Goal: Transaction & Acquisition: Purchase product/service

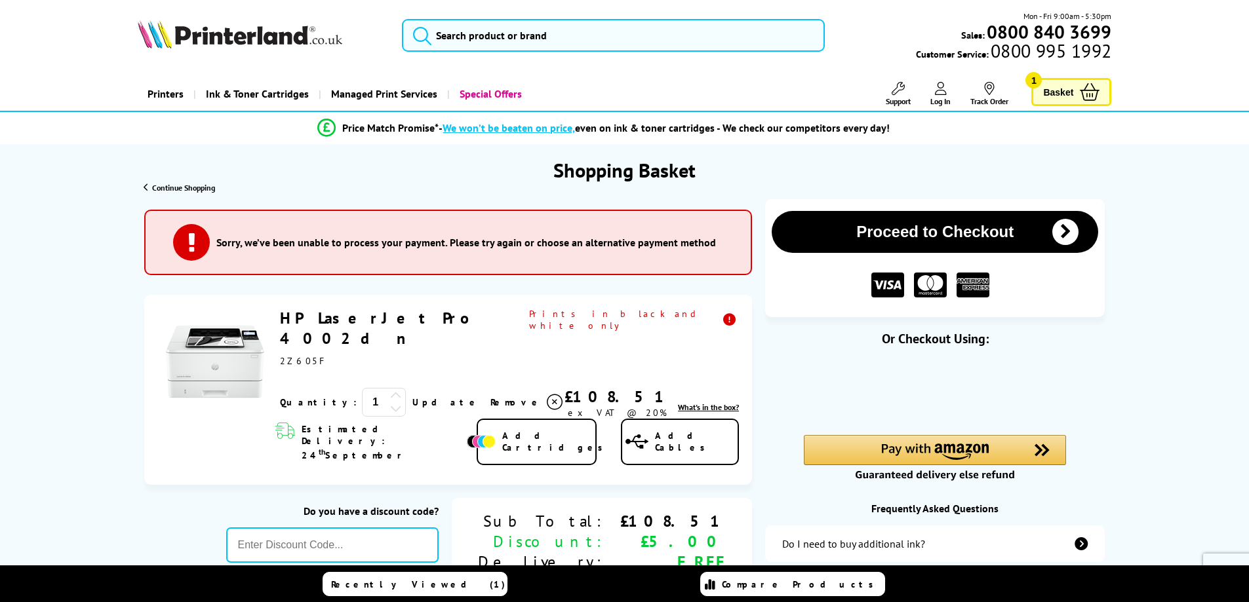
click at [376, 322] on link "HP LaserJet Pro 4002dn" at bounding box center [373, 328] width 187 height 41
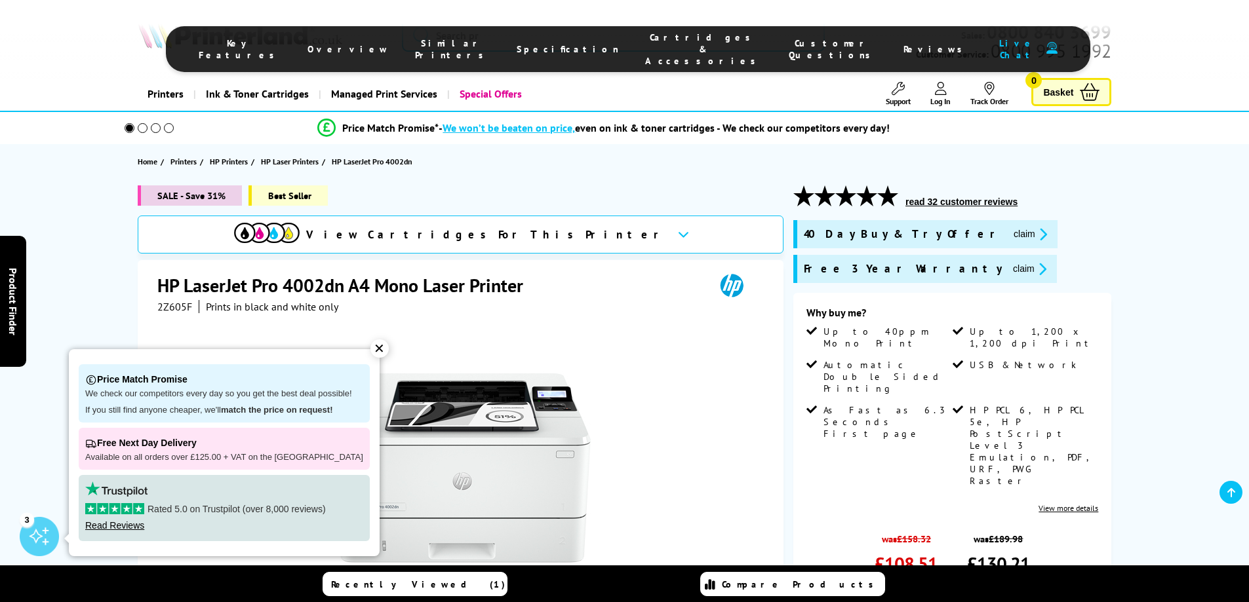
scroll to position [262, 0]
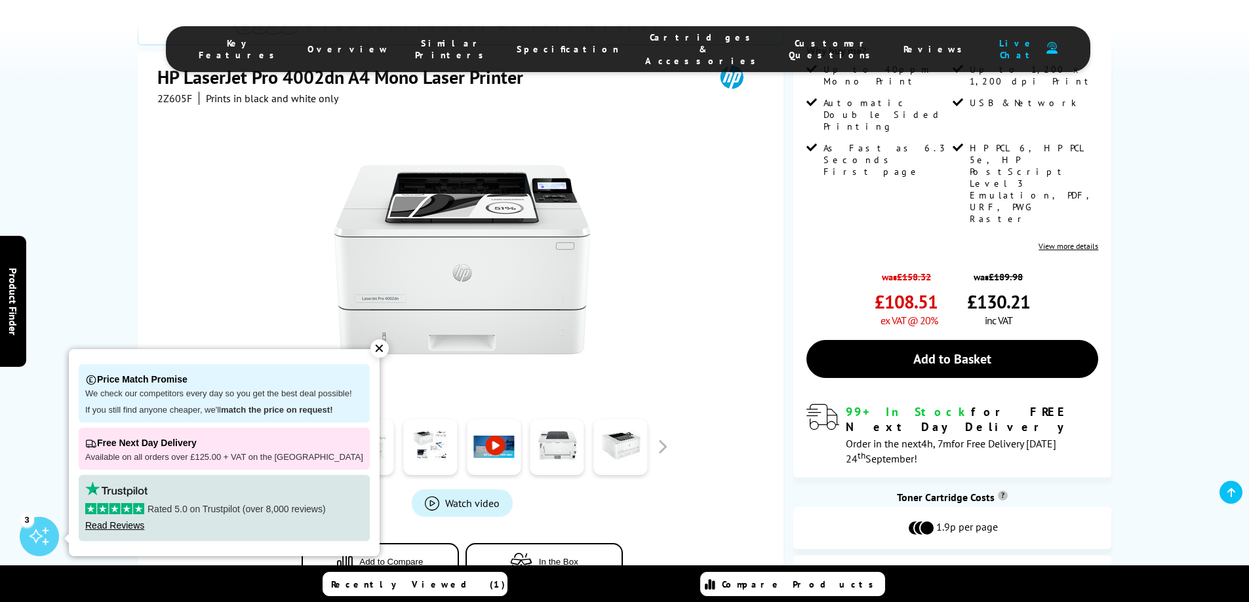
click at [370, 352] on div "✕" at bounding box center [379, 349] width 18 height 18
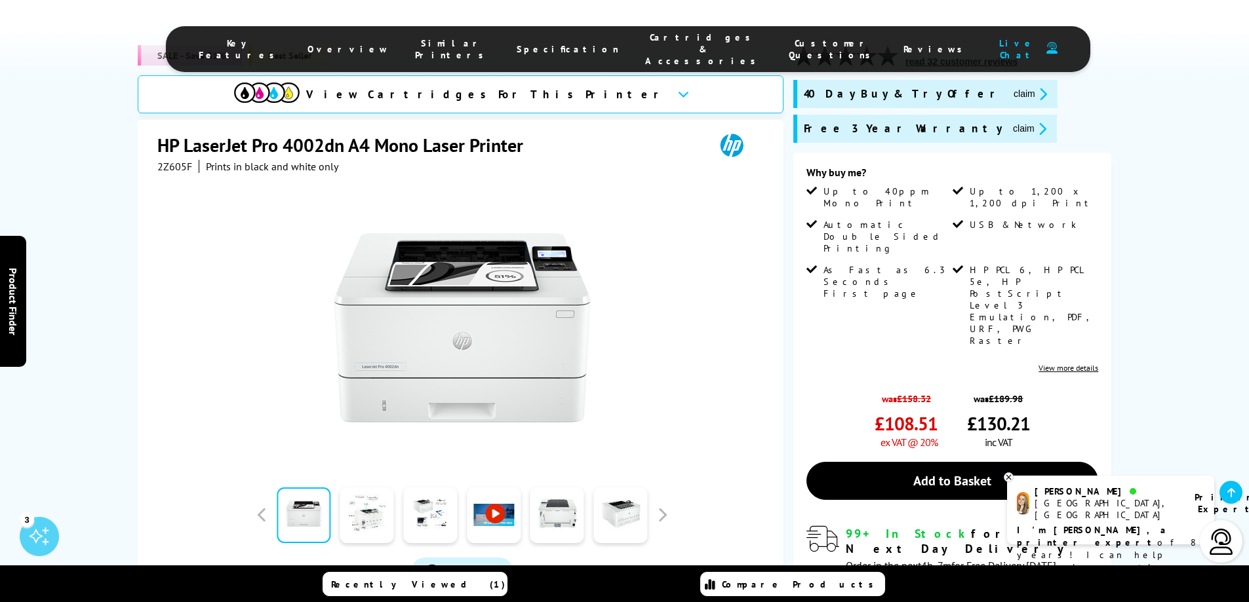
scroll to position [0, 0]
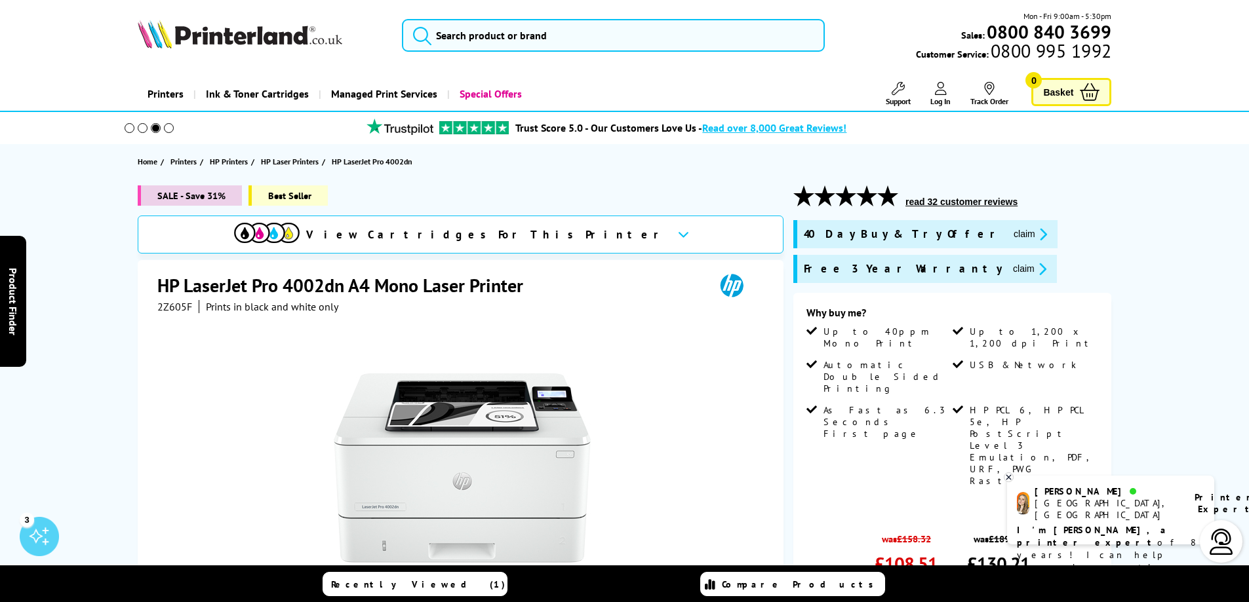
click at [1093, 88] on icon at bounding box center [1089, 92] width 20 height 18
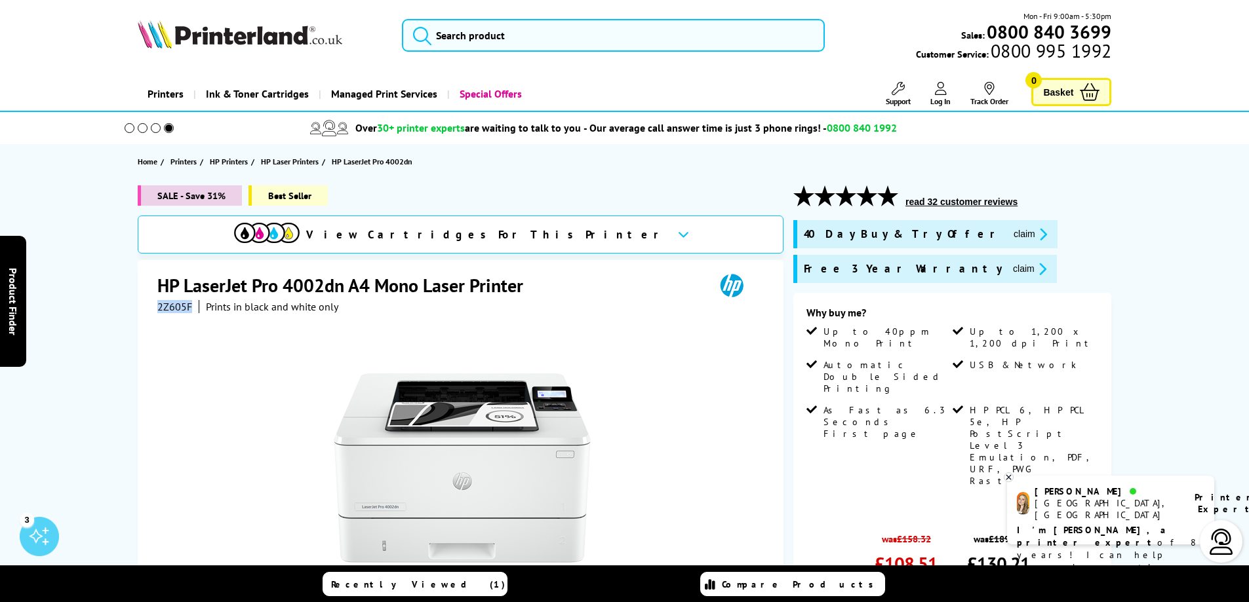
drag, startPoint x: 191, startPoint y: 307, endPoint x: 141, endPoint y: 311, distance: 50.0
click at [141, 311] on div "HP LaserJet Pro 4002dn A4 Mono Laser Printer 2Z605F Prints in black and white o…" at bounding box center [461, 542] width 646 height 565
click at [168, 311] on span "2Z605F" at bounding box center [174, 306] width 35 height 13
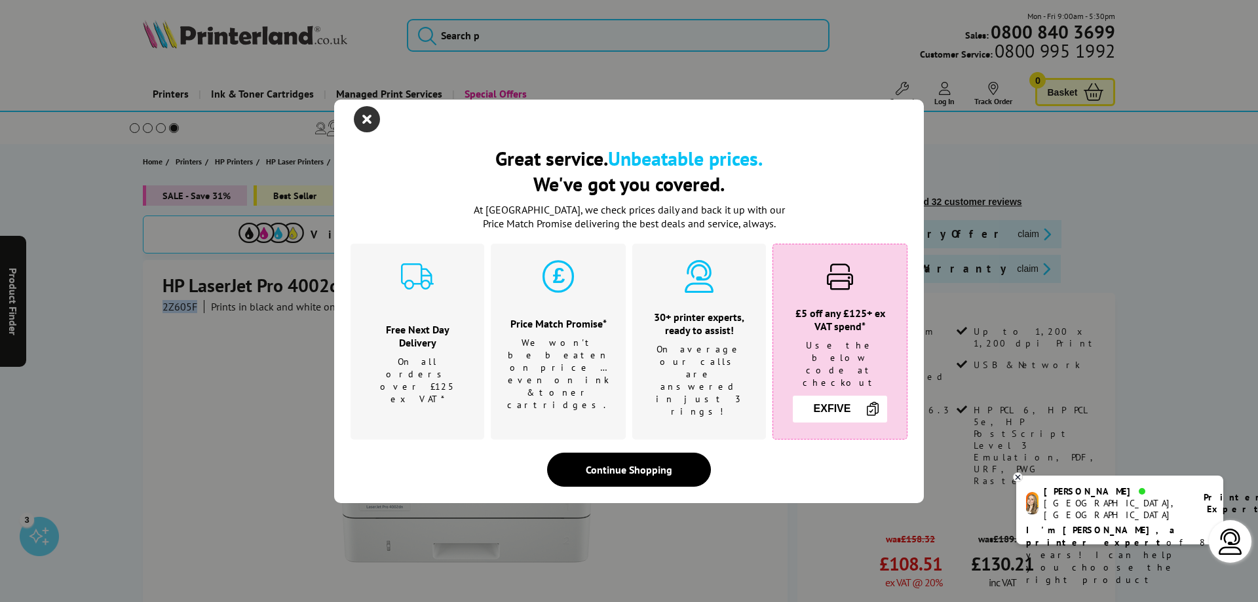
click at [370, 127] on icon "close modal" at bounding box center [367, 119] width 26 height 26
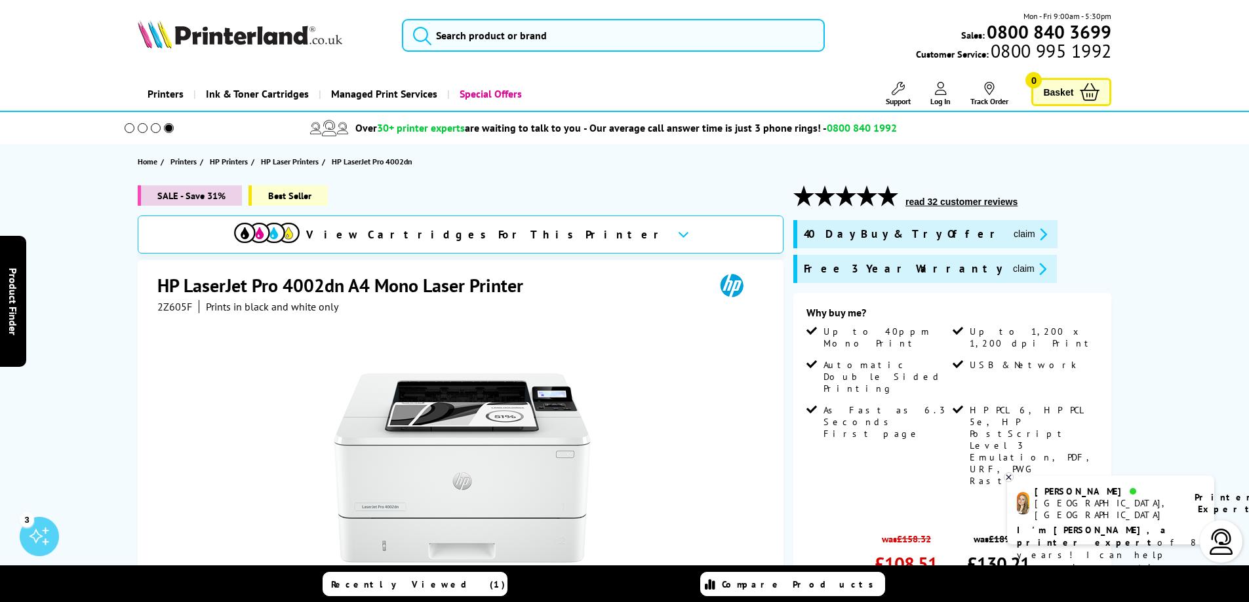
click at [193, 321] on div at bounding box center [462, 461] width 610 height 296
click at [179, 310] on span "2Z605F" at bounding box center [174, 306] width 35 height 13
drag, startPoint x: 193, startPoint y: 309, endPoint x: 151, endPoint y: 309, distance: 42.0
click at [151, 309] on div "HP LaserJet Pro 4002dn A4 Mono Laser Printer 2Z605F Prints in black and white o…" at bounding box center [461, 542] width 646 height 565
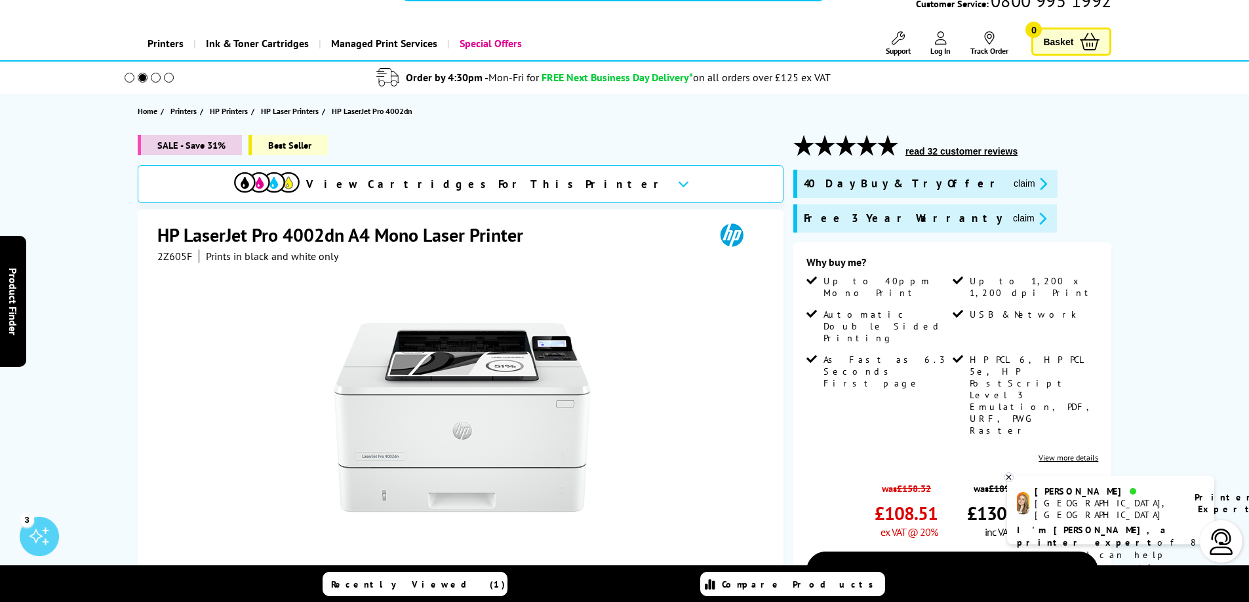
scroll to position [52, 0]
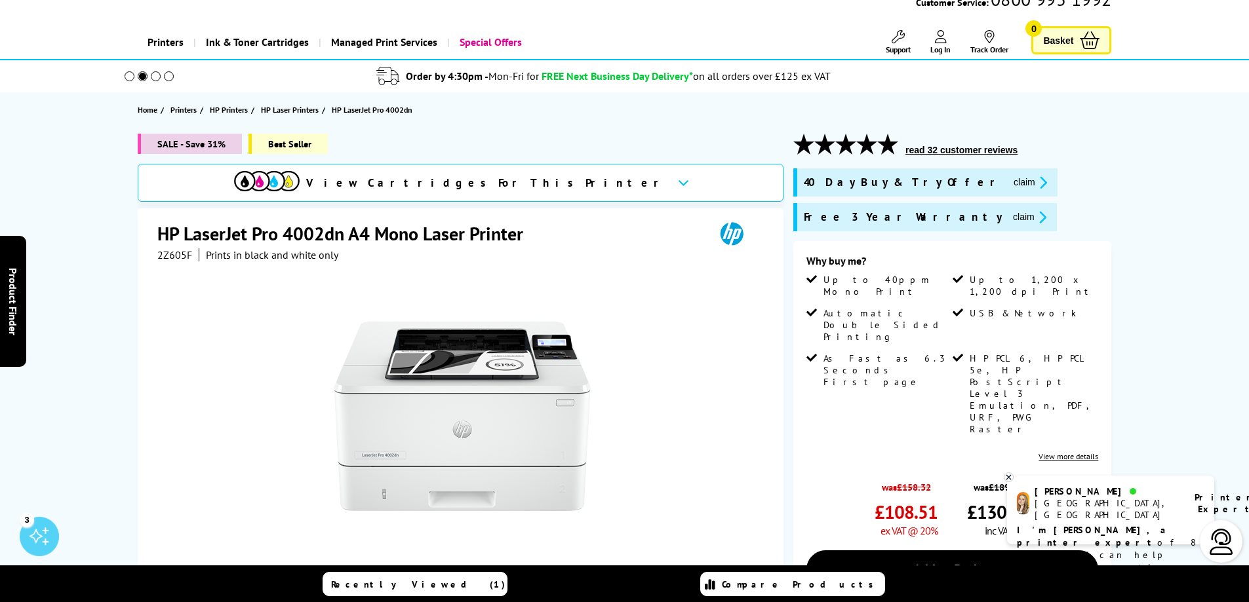
click at [1009, 220] on button "claim" at bounding box center [1029, 217] width 41 height 15
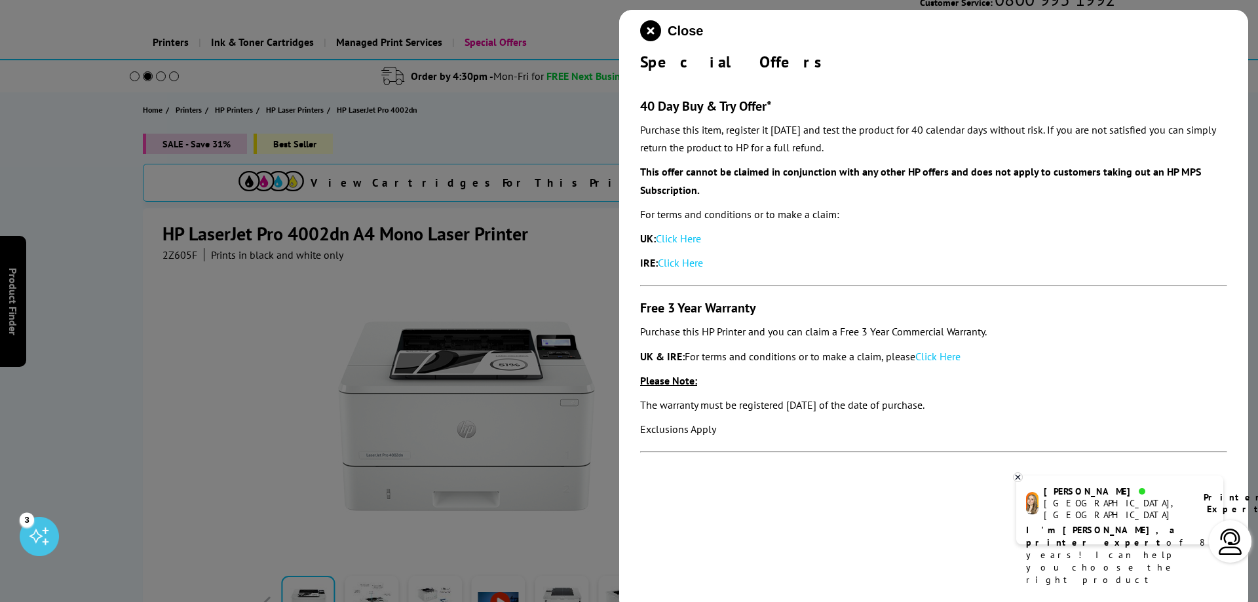
click at [553, 130] on div at bounding box center [629, 301] width 1258 height 602
click at [650, 31] on icon "close modal" at bounding box center [650, 30] width 21 height 21
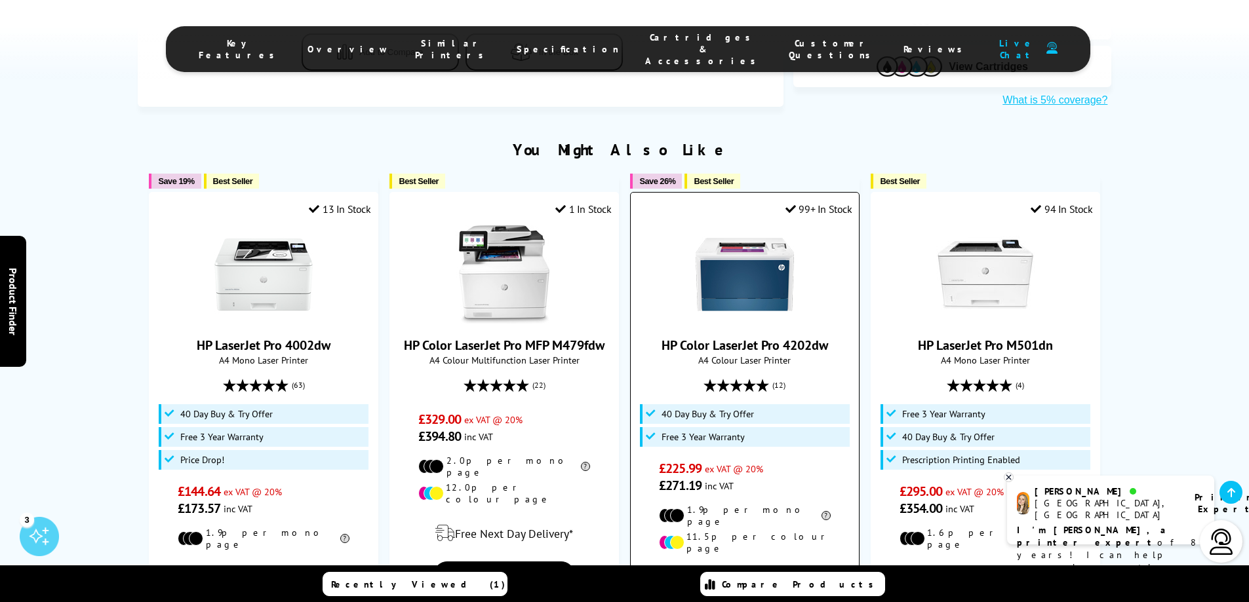
scroll to position [642, 0]
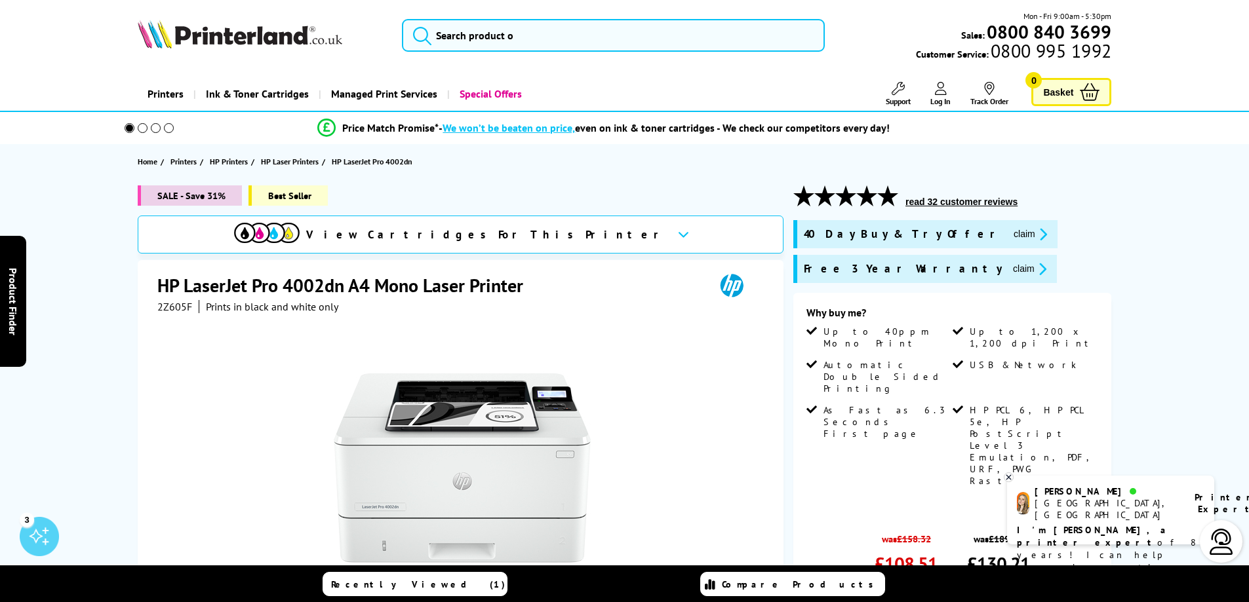
drag, startPoint x: 747, startPoint y: 398, endPoint x: 760, endPoint y: 351, distance: 49.6
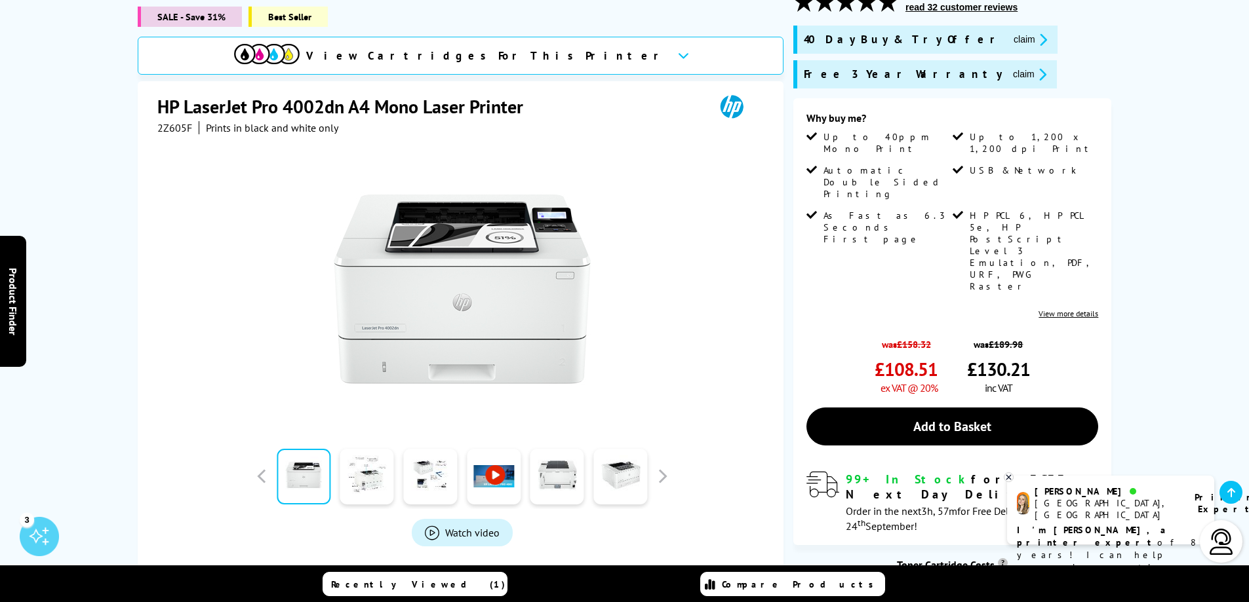
scroll to position [197, 0]
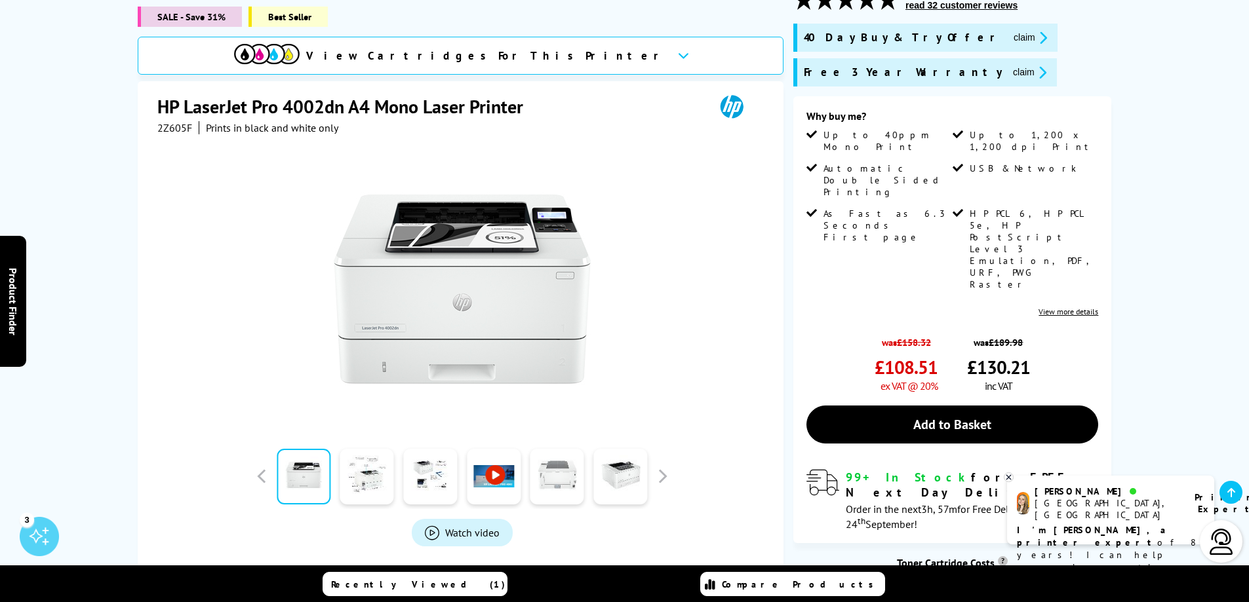
click at [559, 469] on link at bounding box center [557, 477] width 54 height 56
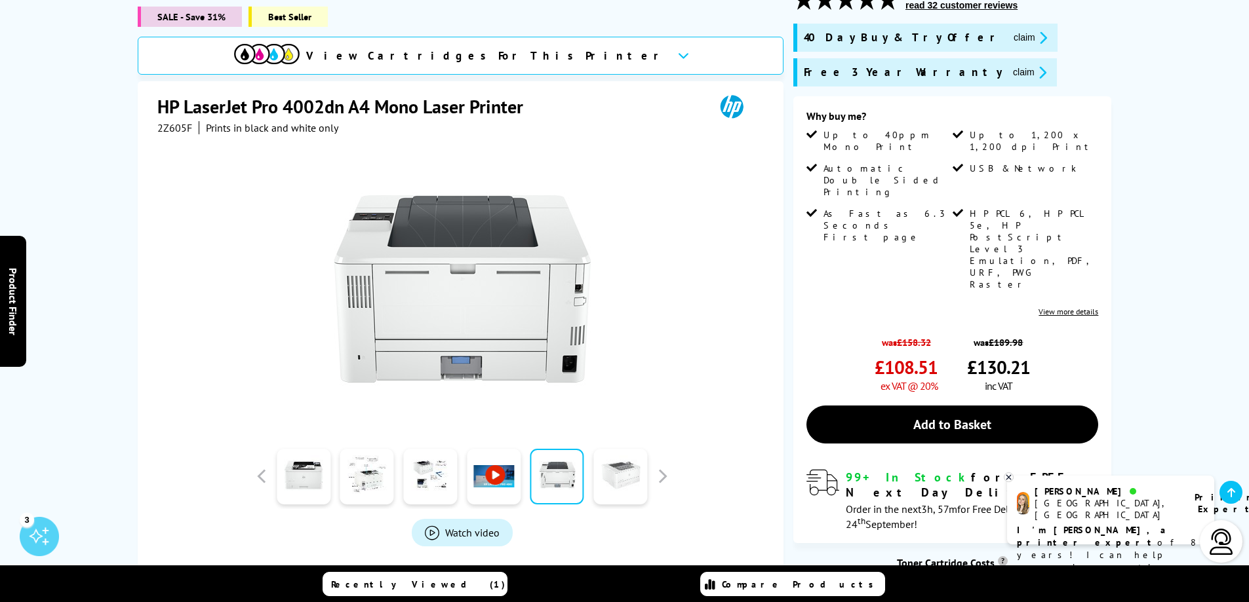
click at [634, 468] on link at bounding box center [620, 477] width 54 height 56
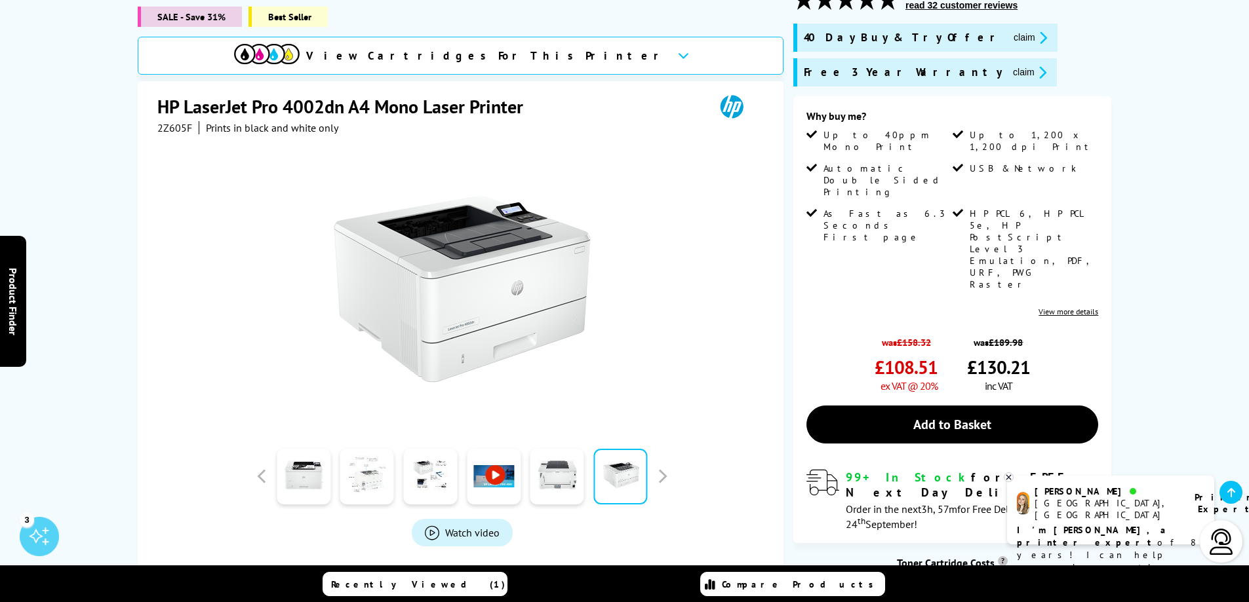
click at [351, 467] on link at bounding box center [367, 477] width 54 height 56
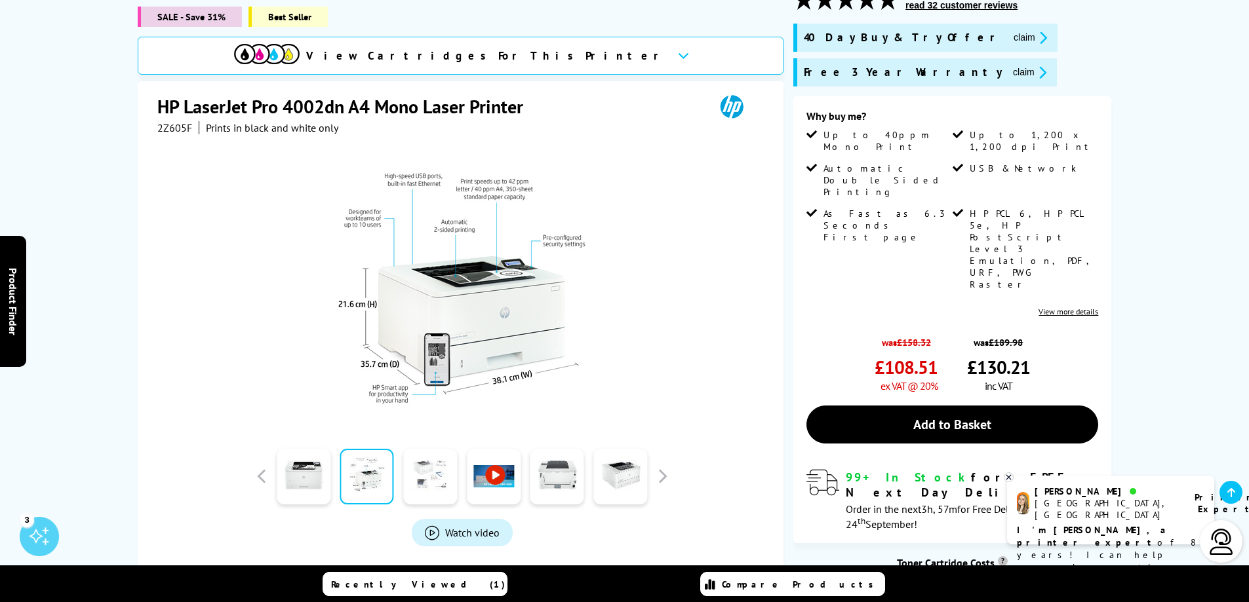
click at [421, 461] on link at bounding box center [430, 477] width 54 height 56
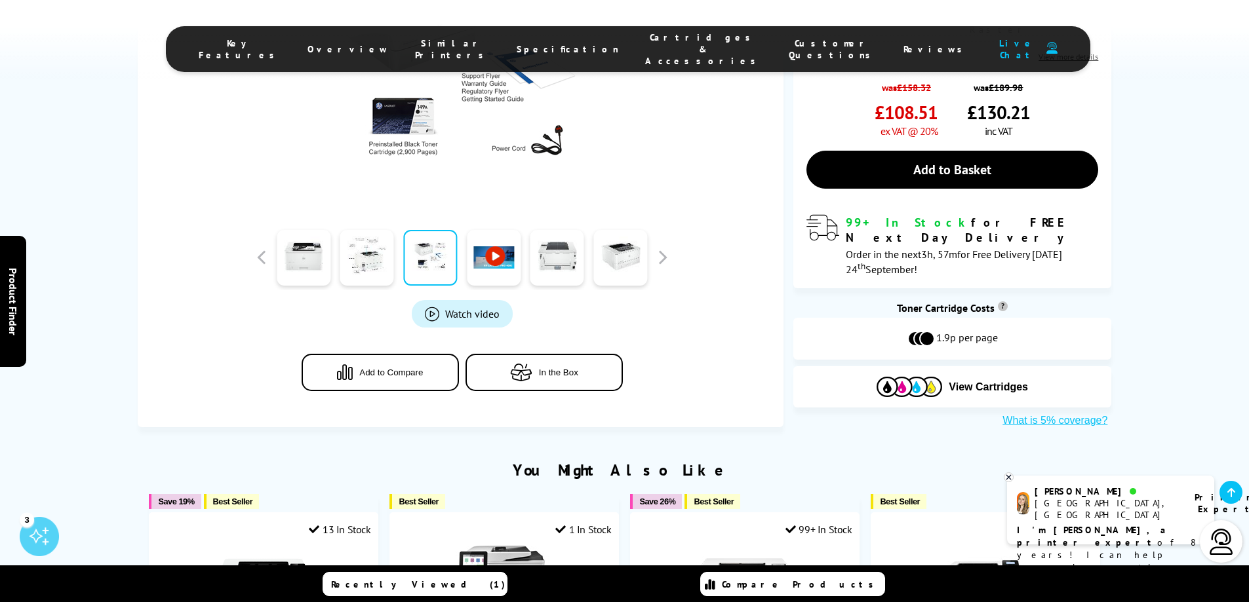
scroll to position [459, 0]
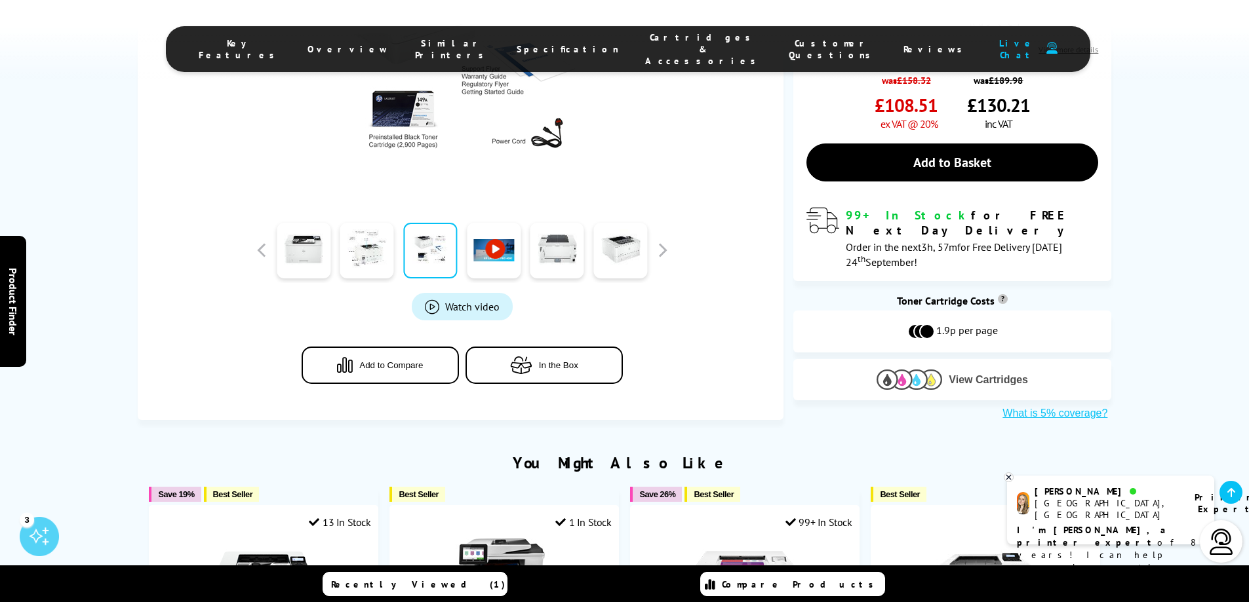
click at [946, 369] on button "View Cartridges" at bounding box center [952, 380] width 298 height 22
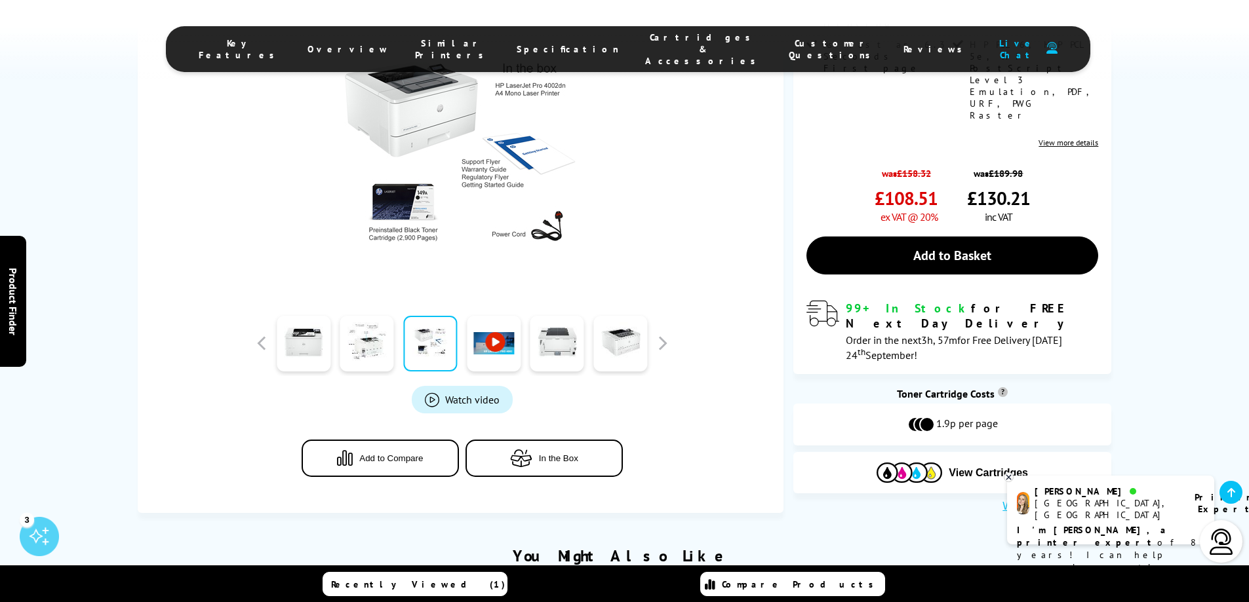
scroll to position [0, 0]
